Goal: Check status: Check status

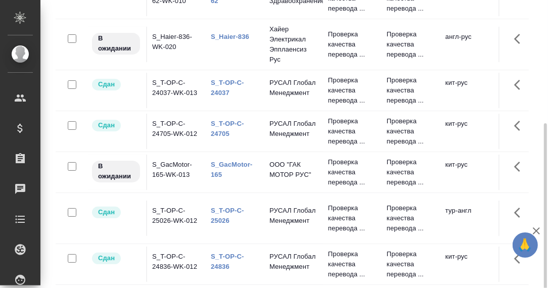
scroll to position [168, 0]
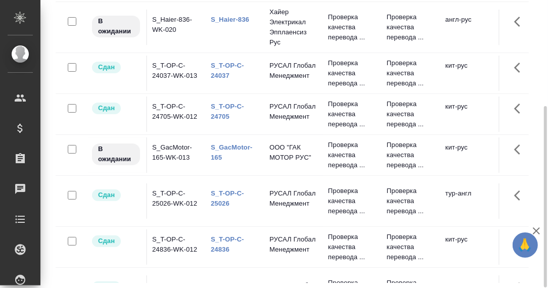
click at [233, 19] on link "S_Haier-836" at bounding box center [230, 20] width 38 height 8
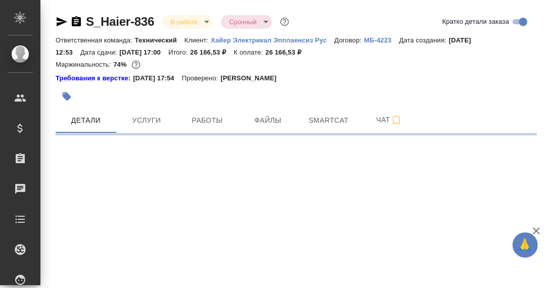
select select "RU"
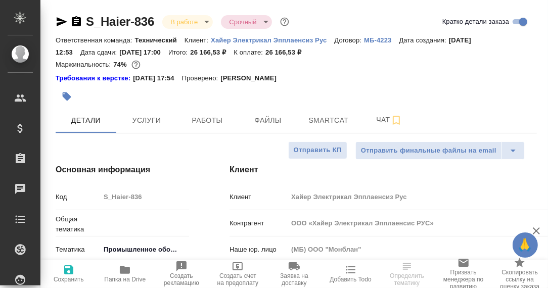
type textarea "x"
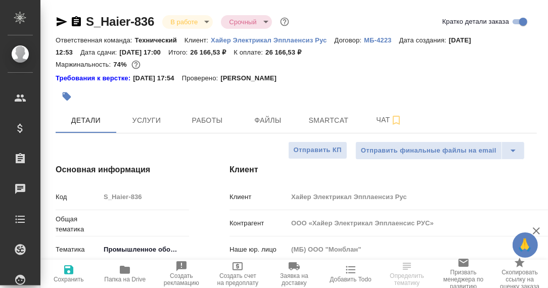
type textarea "x"
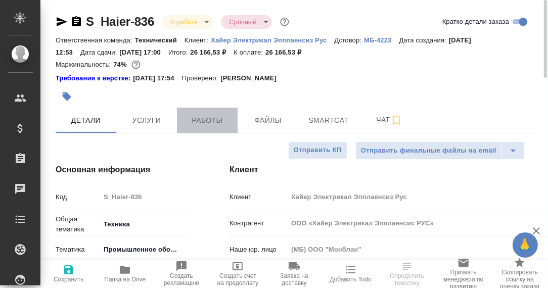
click at [195, 123] on span "Работы" at bounding box center [207, 120] width 49 height 13
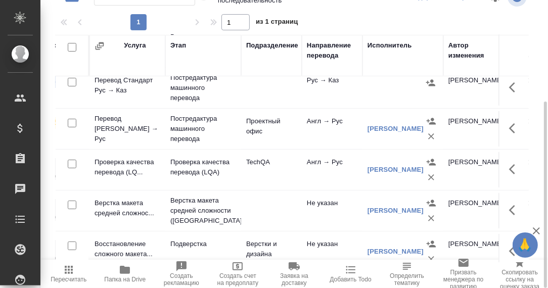
scroll to position [50, 0]
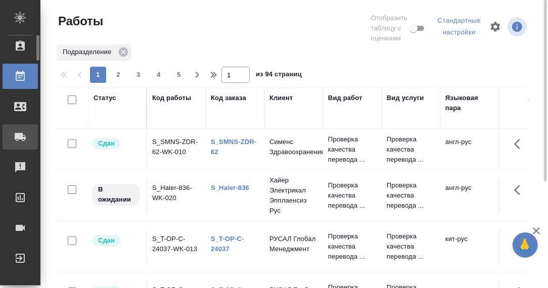
scroll to position [63, 0]
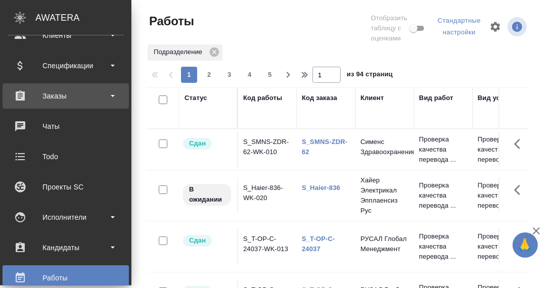
click at [56, 94] on div "Заказы" at bounding box center [66, 96] width 116 height 15
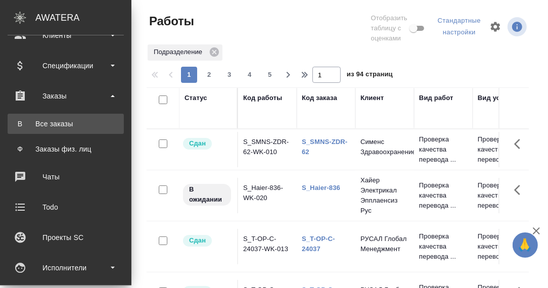
click at [56, 123] on div "Все заказы" at bounding box center [66, 124] width 106 height 10
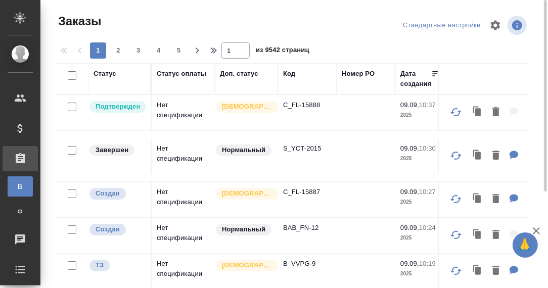
drag, startPoint x: 293, startPoint y: 77, endPoint x: 291, endPoint y: 97, distance: 19.8
click at [292, 77] on div "Код" at bounding box center [289, 74] width 12 height 10
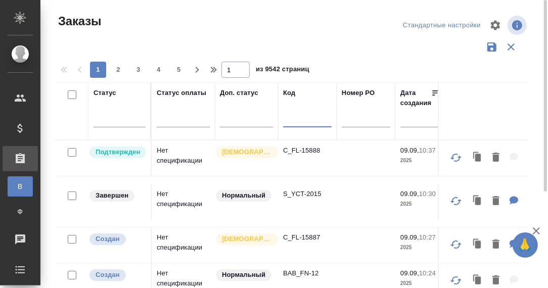
click at [295, 119] on input "text" at bounding box center [307, 121] width 49 height 13
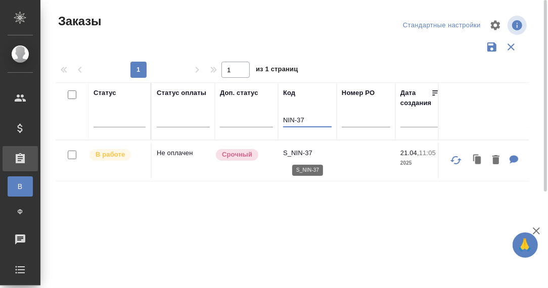
type input "NIN-37"
click at [296, 151] on p "S_NIN-37" at bounding box center [307, 153] width 49 height 10
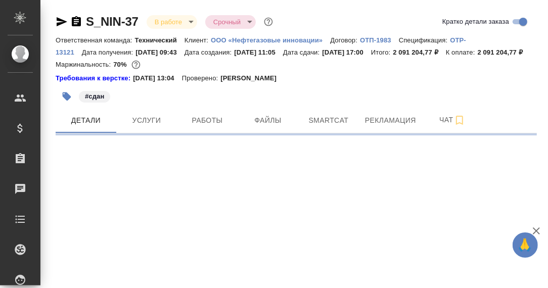
select select "RU"
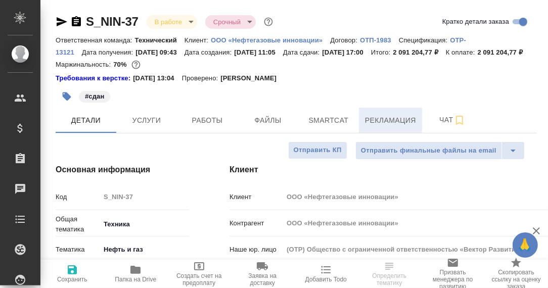
type textarea "x"
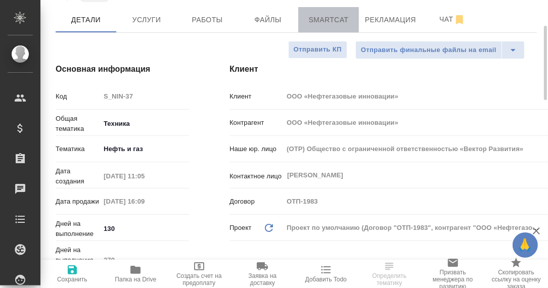
click at [337, 26] on span "Smartcat" at bounding box center [329, 20] width 49 height 13
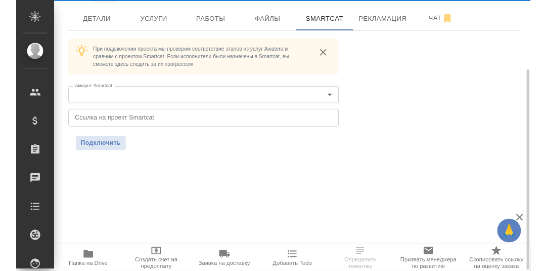
scroll to position [100, 0]
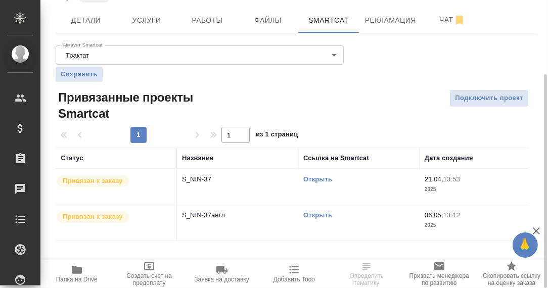
click at [321, 183] on link "Открыть" at bounding box center [317, 180] width 29 height 8
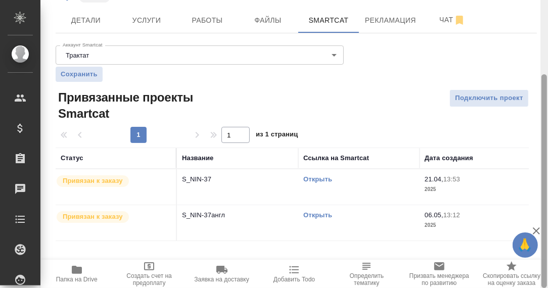
drag, startPoint x: 545, startPoint y: 103, endPoint x: 275, endPoint y: 217, distance: 292.6
click at [532, 158] on div "S_NIN-37 В работе inProgress Срочный urgent Кратко детали заказа Ответственная …" at bounding box center [294, 144] width 508 height 288
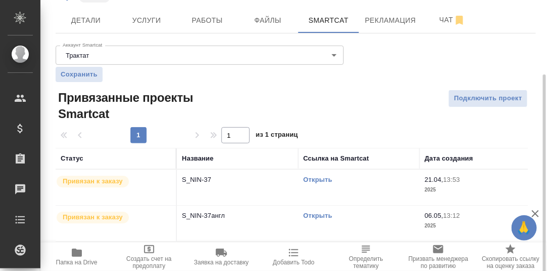
click at [76, 253] on icon "button" at bounding box center [77, 252] width 10 height 8
